Goal: Transaction & Acquisition: Purchase product/service

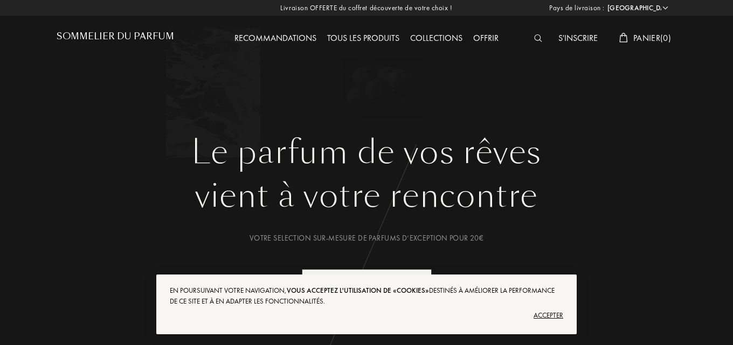
select select "FR"
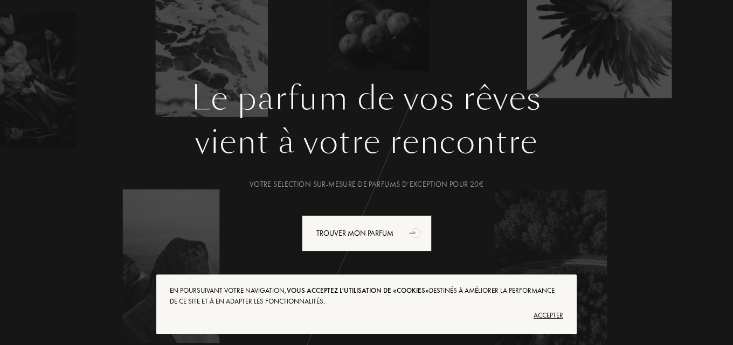
scroll to position [108, 0]
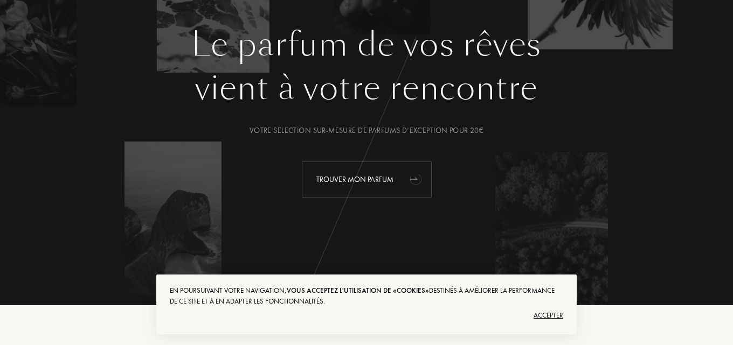
click at [368, 168] on div "Trouver mon parfum" at bounding box center [367, 180] width 130 height 36
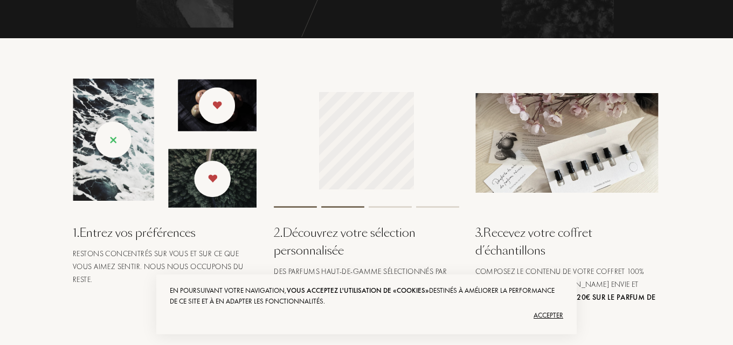
scroll to position [377, 0]
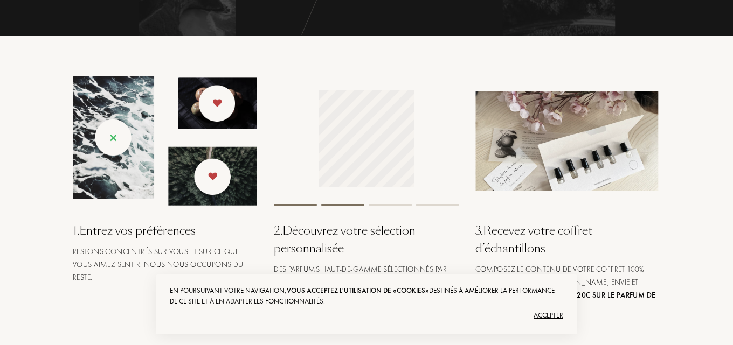
click at [550, 319] on div "Accepter" at bounding box center [366, 315] width 393 height 17
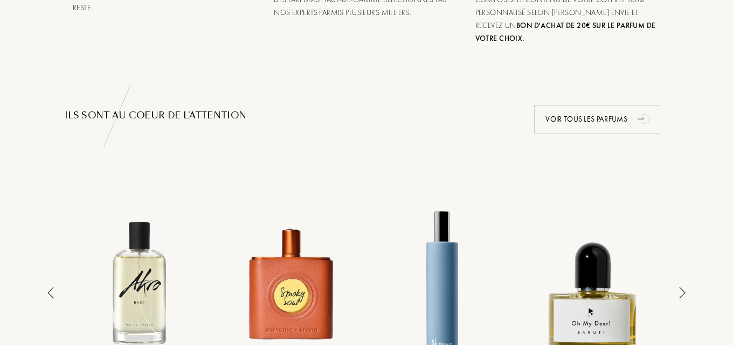
scroll to position [647, 0]
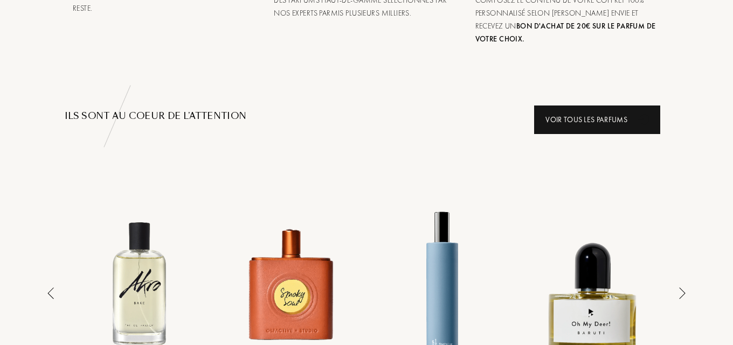
click at [600, 106] on div "Voir tous les parfums" at bounding box center [597, 120] width 126 height 29
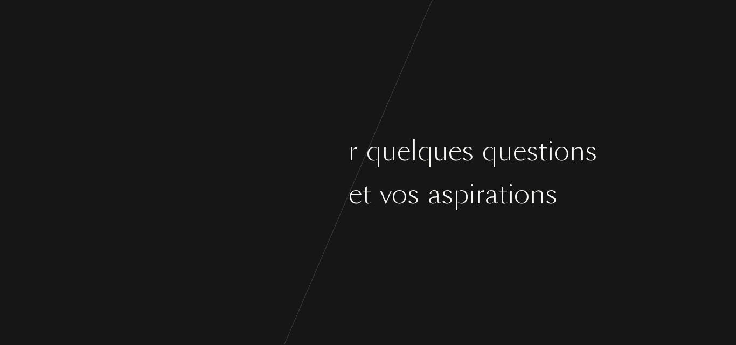
click at [485, 220] on div "C [PERSON_NAME] ç o n s p a r q u e l q u e s q u e s t i o n s s u r v o s g o…" at bounding box center [368, 172] width 736 height 345
click at [79, 59] on div "C [PERSON_NAME] ç o n s p a r q u e l q u e s q u e s t i o n s s u r v o s g o…" at bounding box center [368, 172] width 736 height 345
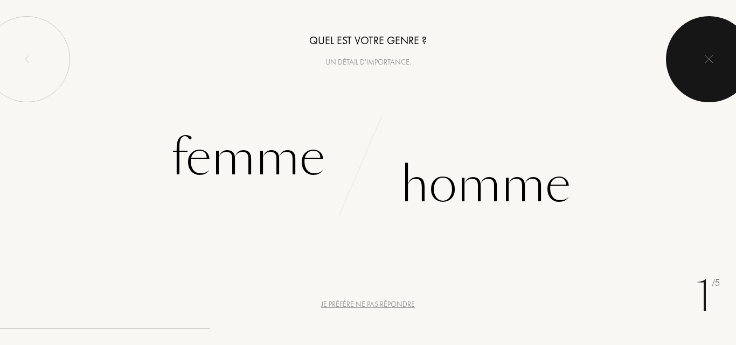
click at [723, 58] on div at bounding box center [709, 59] width 86 height 86
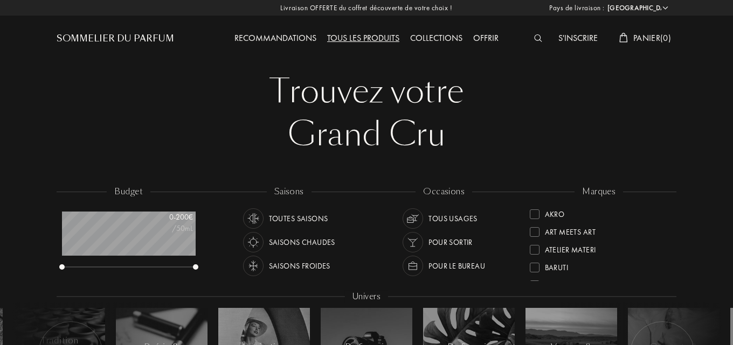
select select "FR"
click at [547, 34] on div at bounding box center [541, 39] width 24 height 14
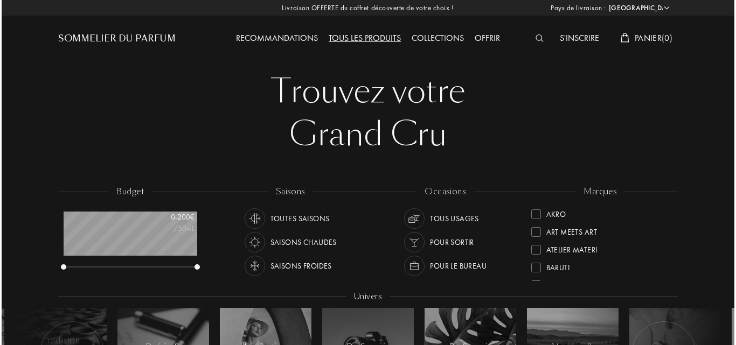
scroll to position [1, 0]
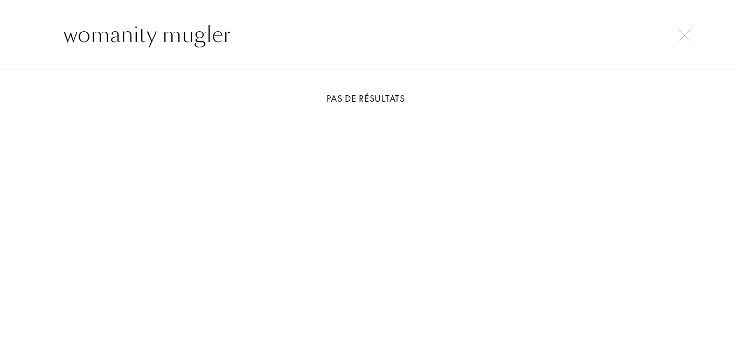
type input "womanity mugler"
